Goal: Task Accomplishment & Management: Manage account settings

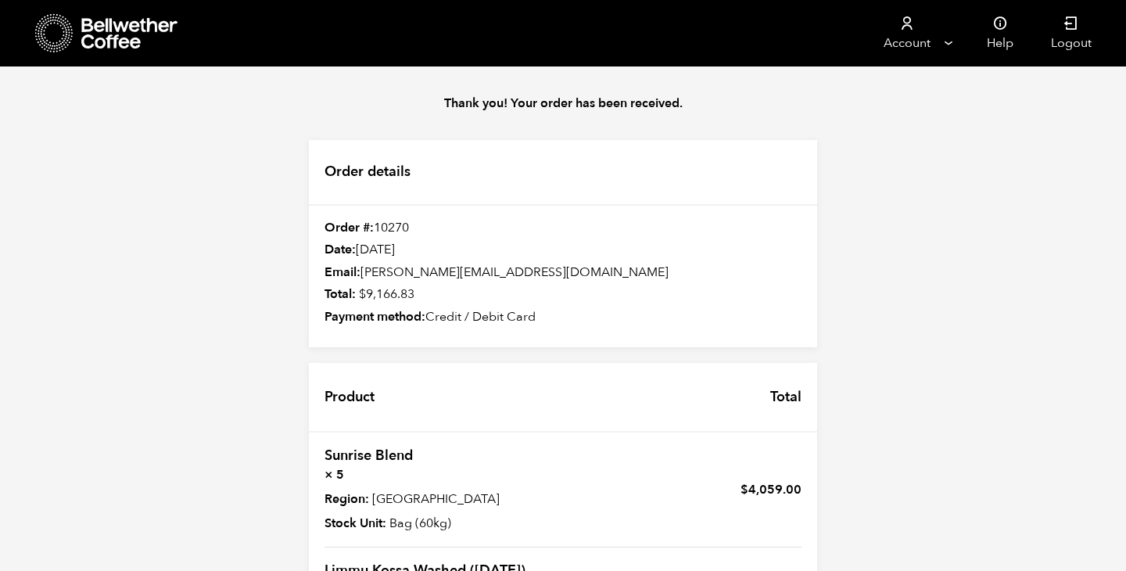
scroll to position [629, 0]
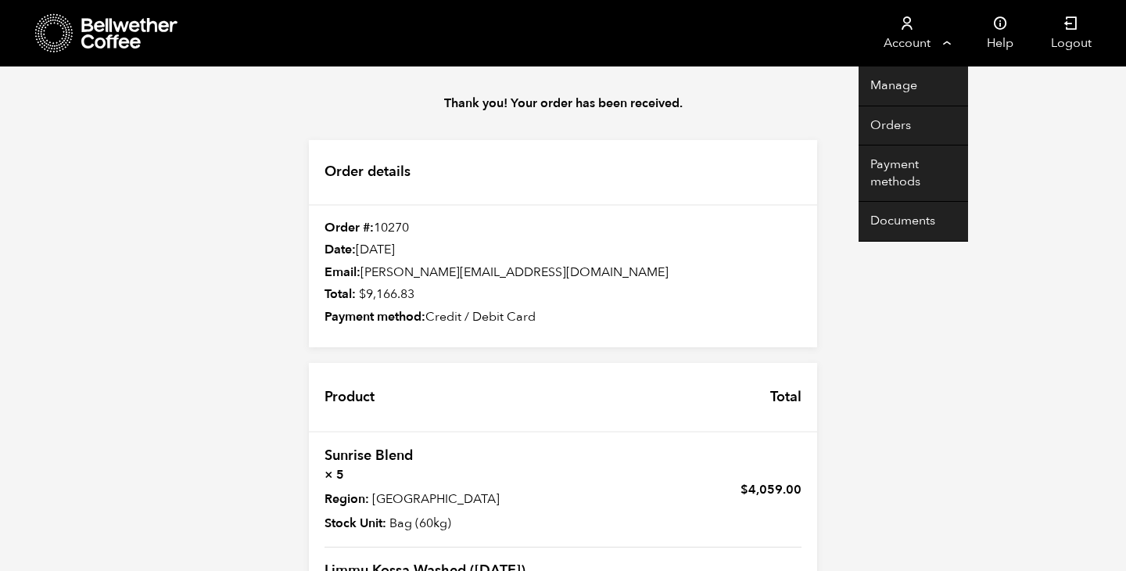
click at [934, 36] on link "Account" at bounding box center [907, 33] width 96 height 66
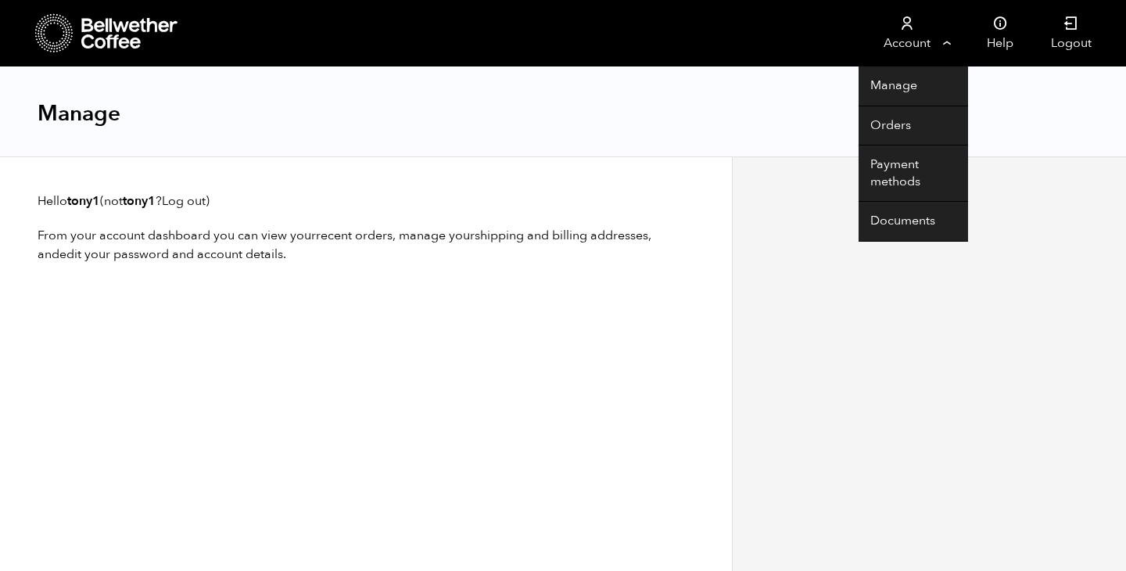
click at [915, 28] on link "Account" at bounding box center [907, 33] width 96 height 66
click at [886, 131] on link "Orders" at bounding box center [913, 126] width 109 height 40
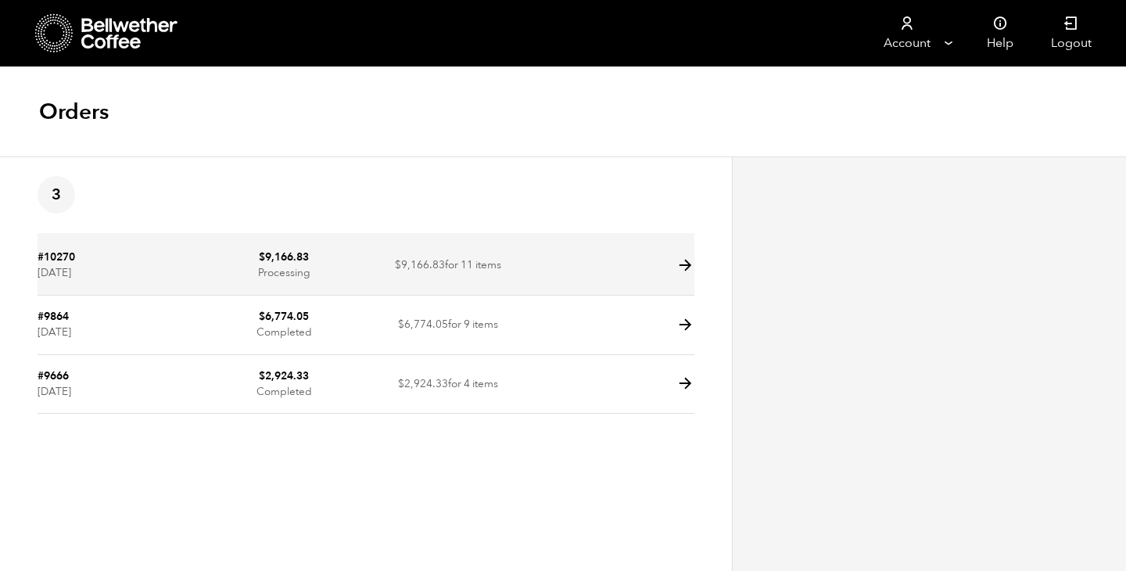
click at [236, 259] on td "$ 9,166.83 Processing" at bounding box center [284, 265] width 164 height 59
click at [684, 261] on icon at bounding box center [685, 265] width 18 height 18
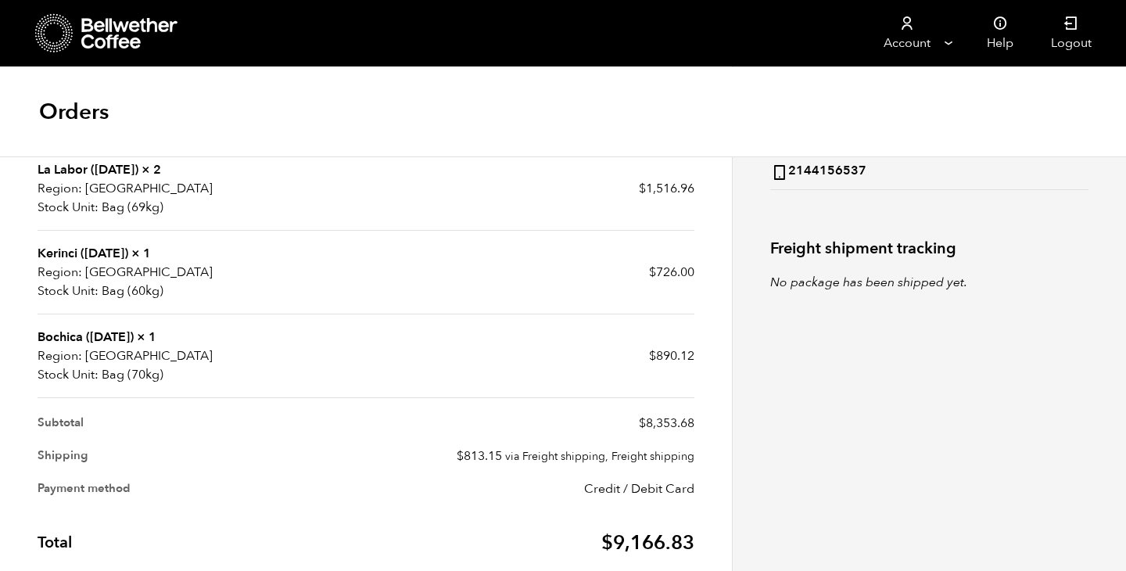
scroll to position [410, 0]
